Goal: Obtain resource: Download file/media

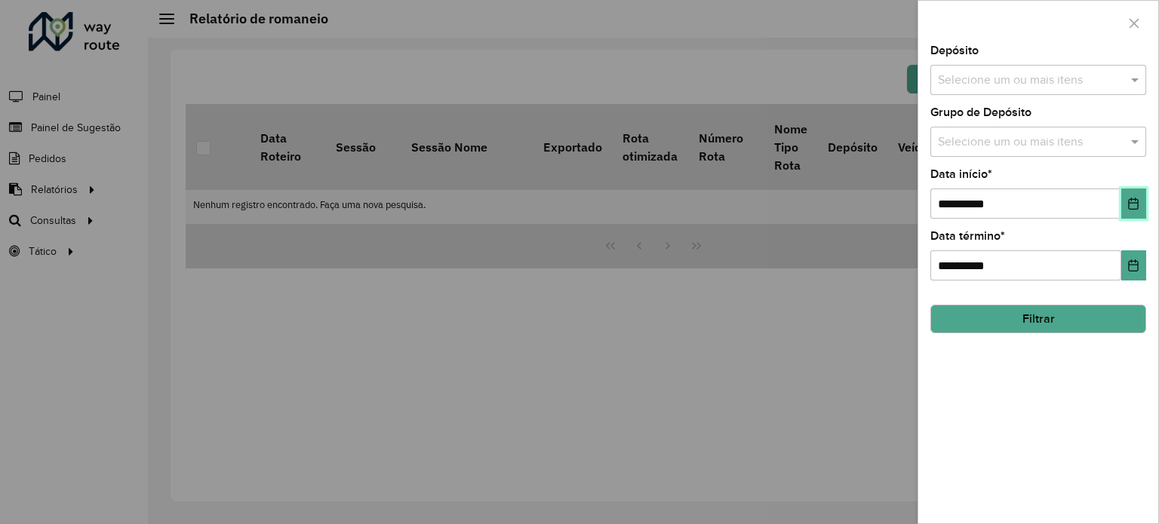
click at [1130, 198] on icon "Choose Date" at bounding box center [1133, 204] width 12 height 12
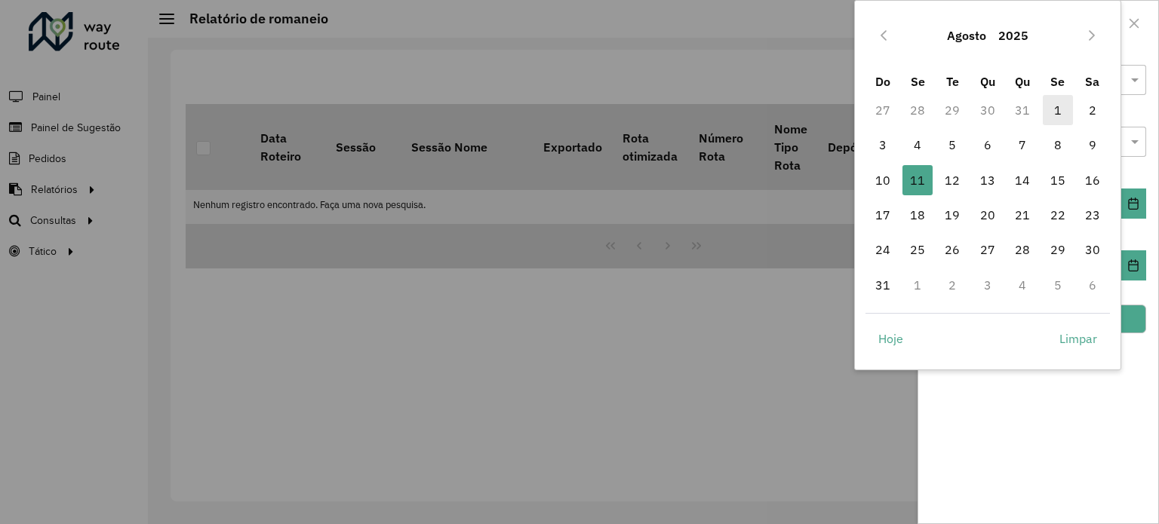
click at [1054, 118] on span "1" at bounding box center [1057, 110] width 30 height 30
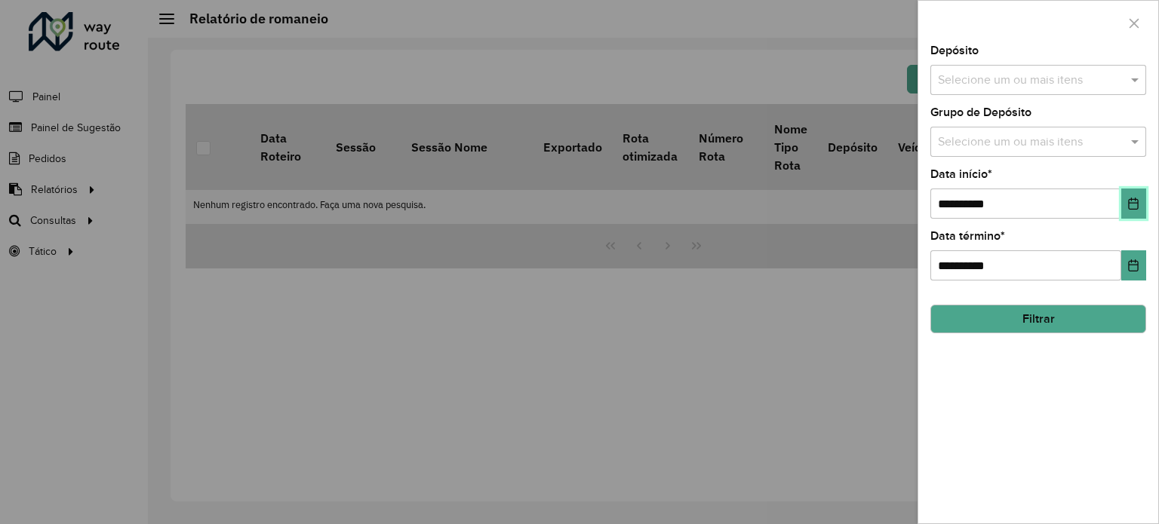
click at [1132, 198] on icon "Choose Date" at bounding box center [1133, 204] width 10 height 12
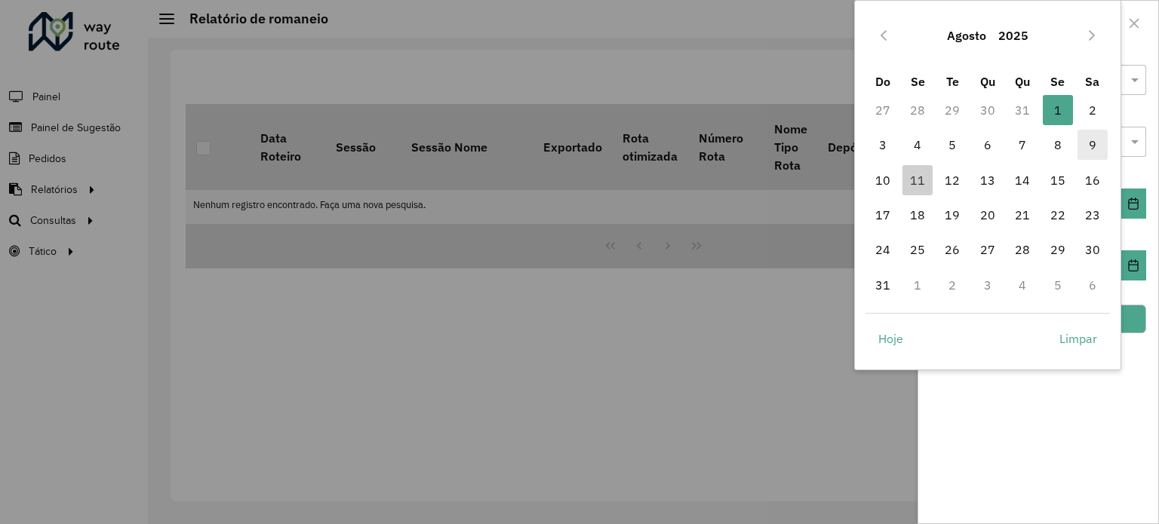
click at [1095, 153] on span "9" at bounding box center [1092, 145] width 30 height 30
type input "**********"
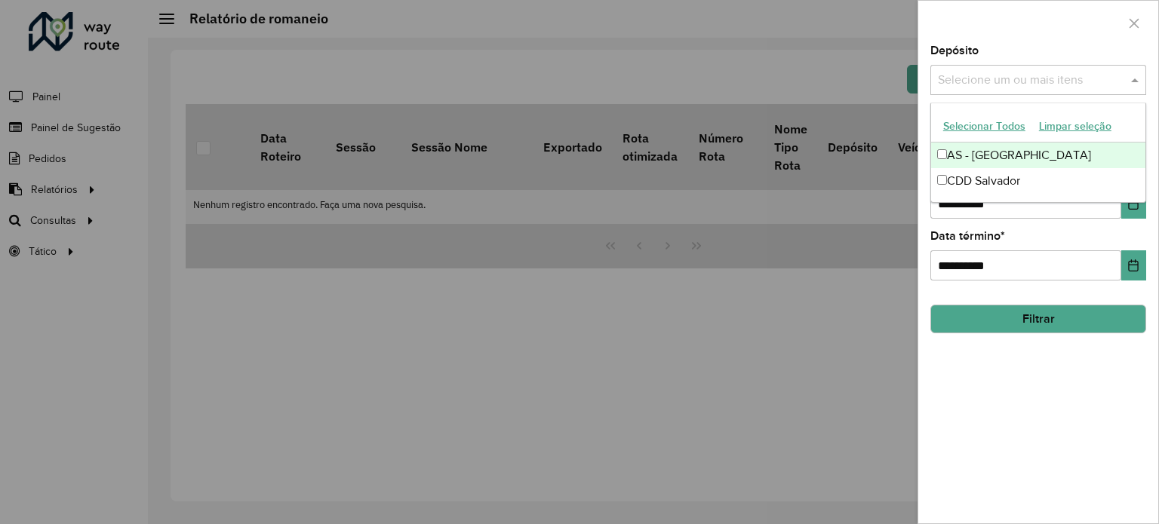
click at [1053, 84] on input "text" at bounding box center [1030, 81] width 193 height 18
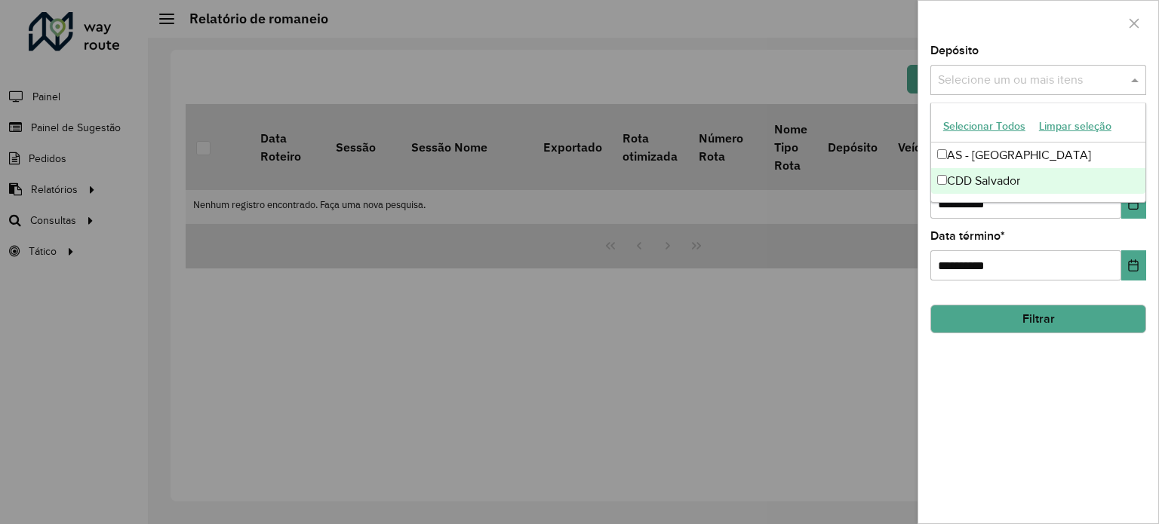
click at [992, 177] on div "CDD Salvador" at bounding box center [1038, 181] width 214 height 26
drag, startPoint x: 1047, startPoint y: 408, endPoint x: 1045, endPoint y: 324, distance: 83.8
click at [1045, 324] on div "**********" at bounding box center [1038, 284] width 240 height 478
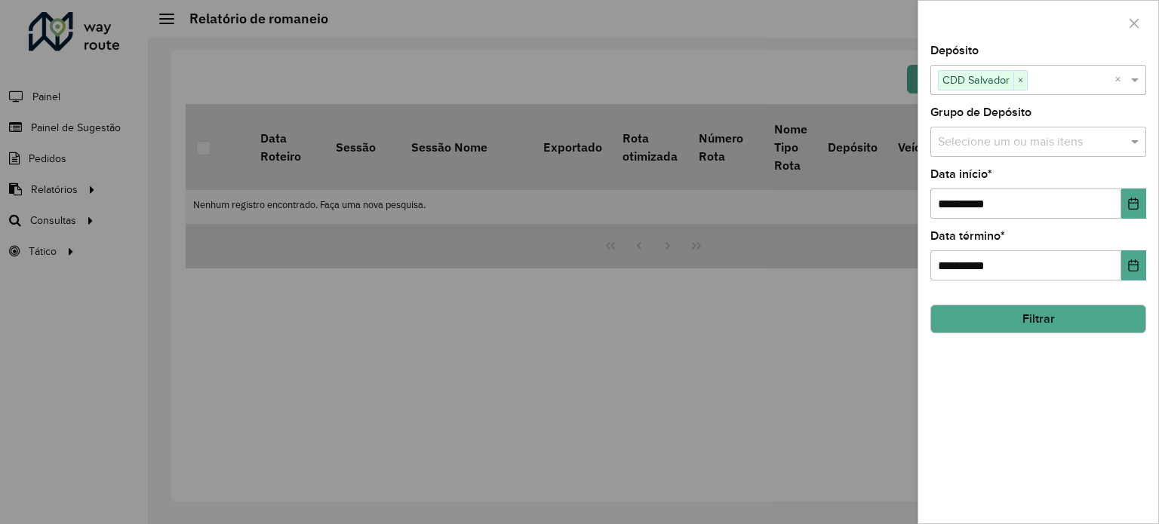
click at [1045, 324] on button "Filtrar" at bounding box center [1038, 319] width 216 height 29
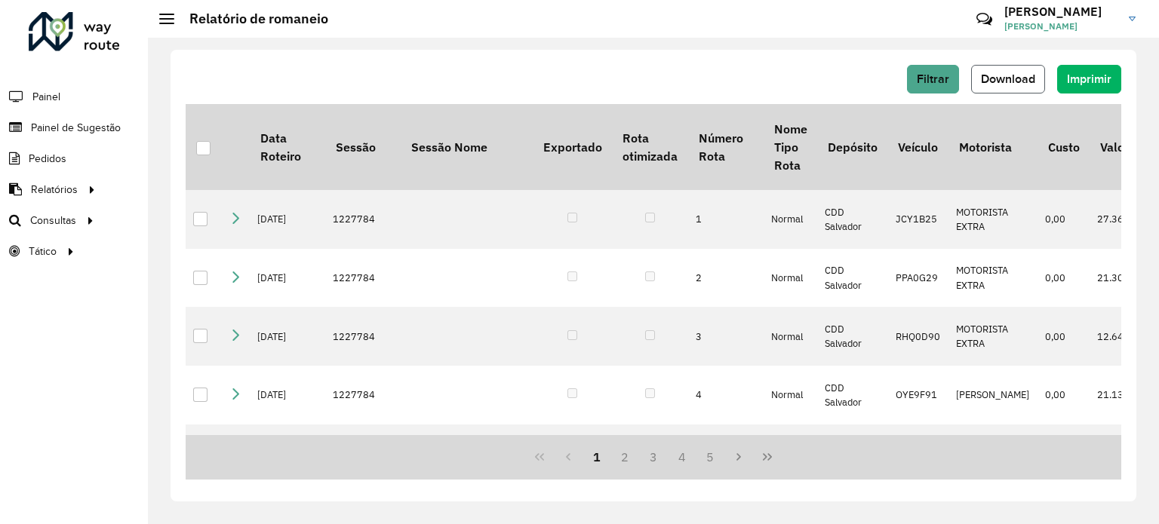
click at [984, 77] on span "Download" at bounding box center [1008, 78] width 54 height 13
